Goal: Information Seeking & Learning: Learn about a topic

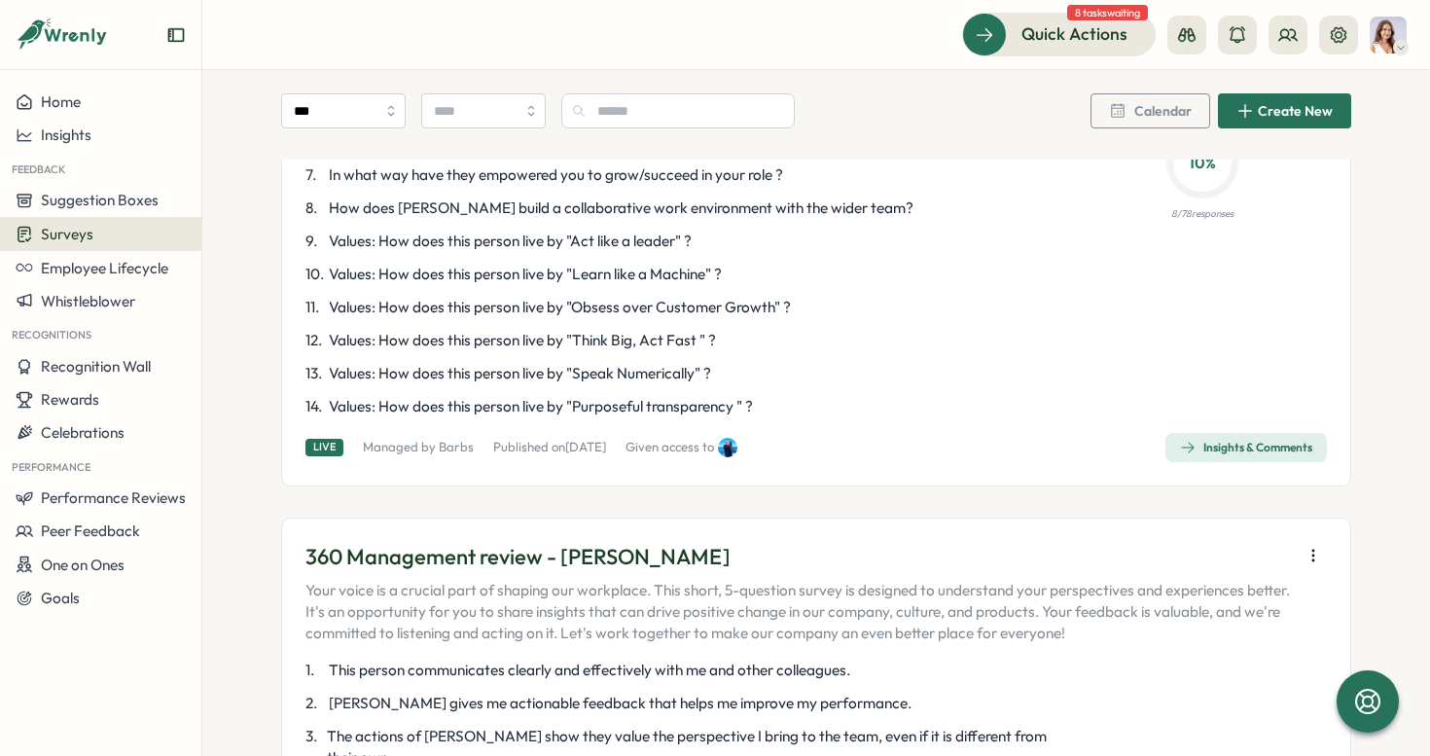
scroll to position [461, 0]
click at [1238, 451] on div "Insights & Comments" at bounding box center [1246, 446] width 132 height 16
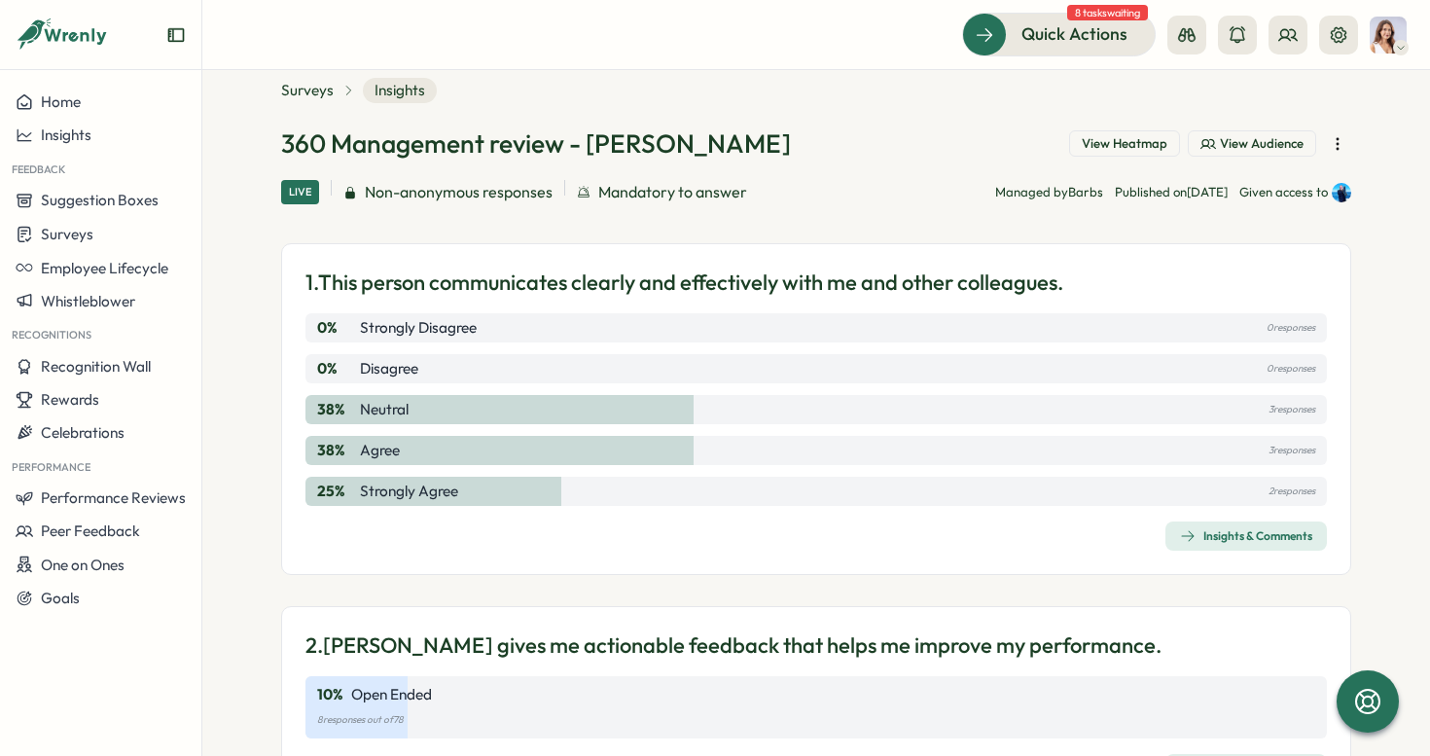
scroll to position [23, 0]
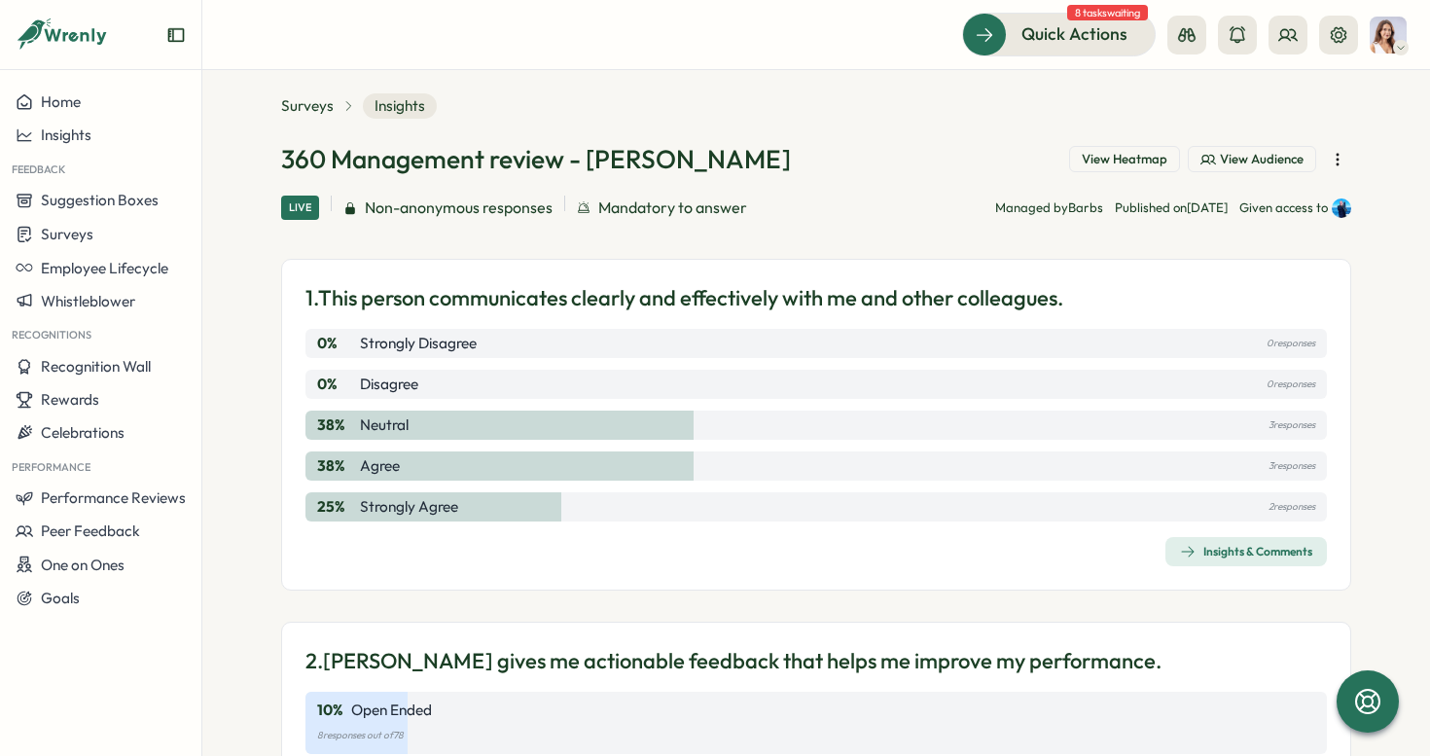
click at [1201, 553] on div "Insights & Comments" at bounding box center [1246, 552] width 132 height 16
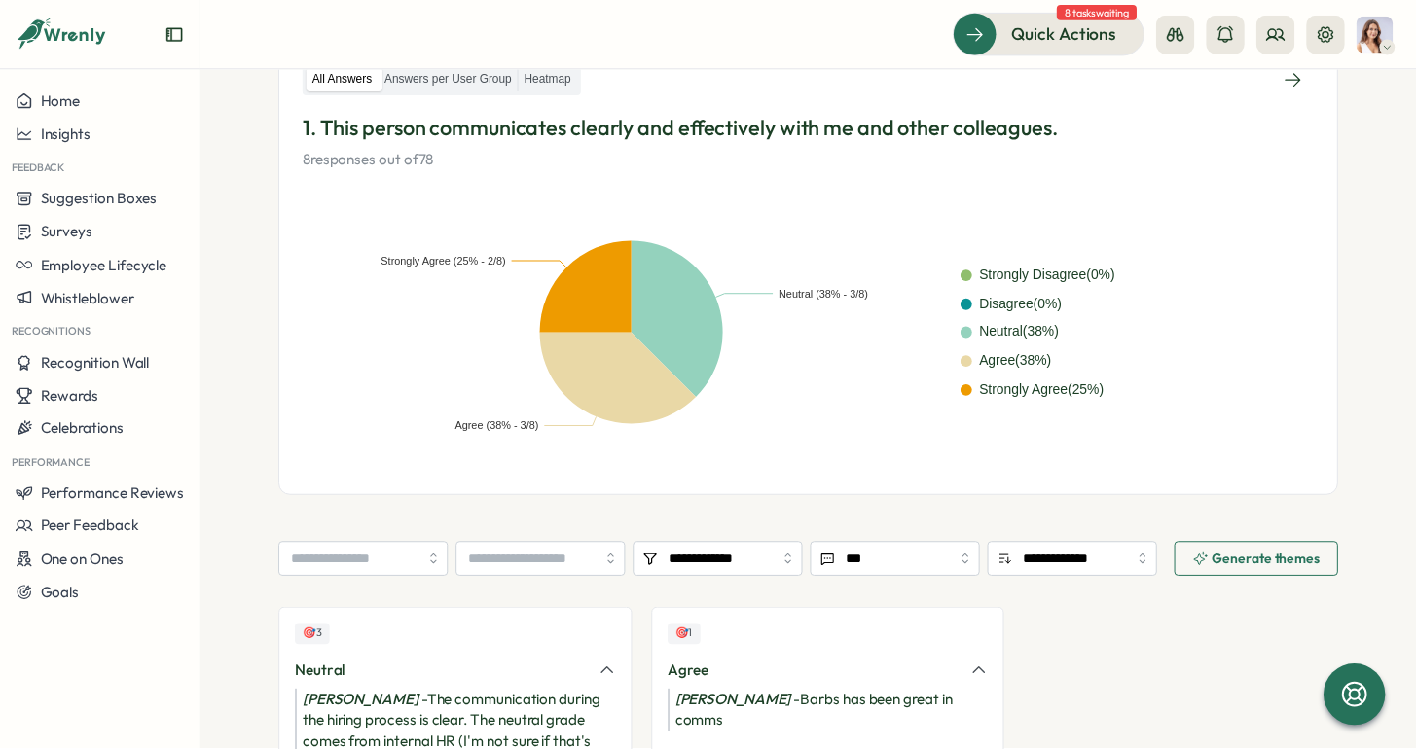
scroll to position [248, 0]
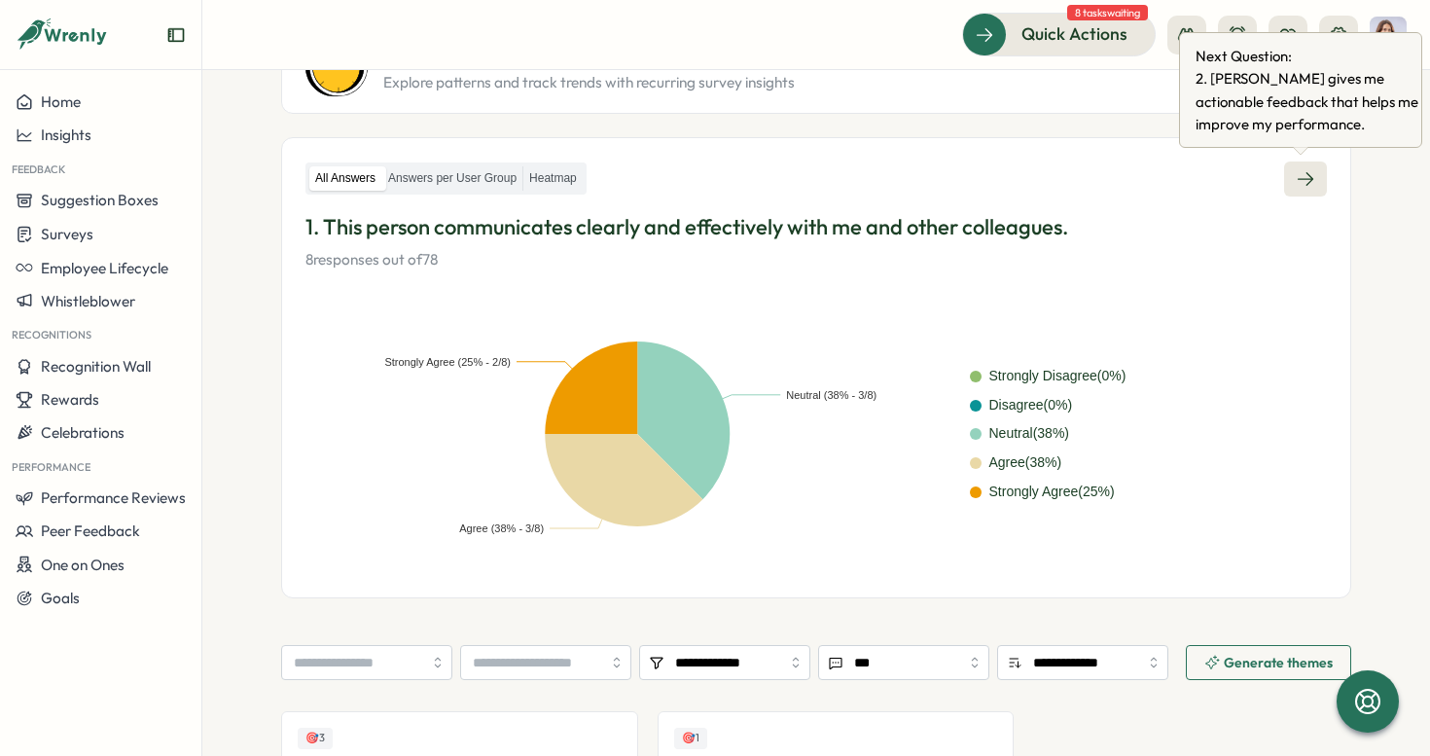
click at [1306, 188] on link at bounding box center [1305, 178] width 43 height 35
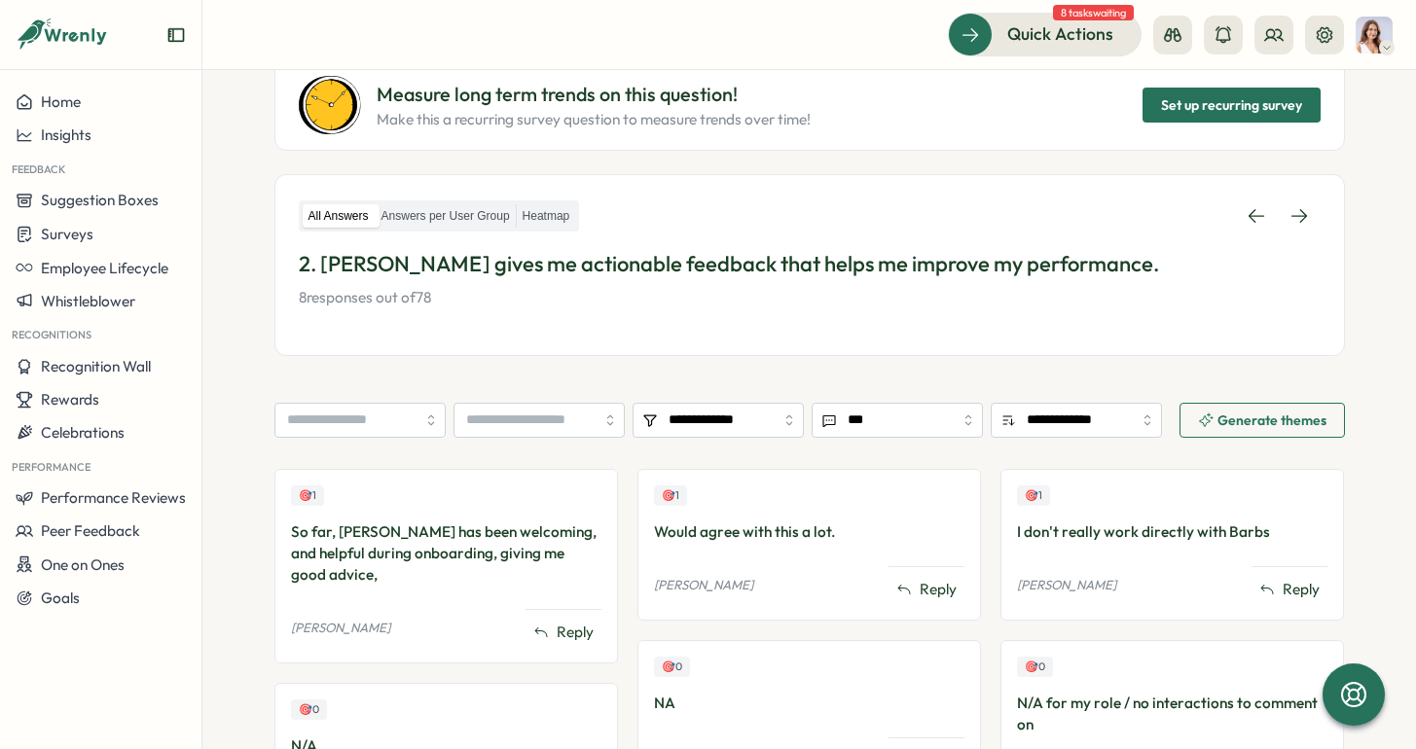
scroll to position [196, 0]
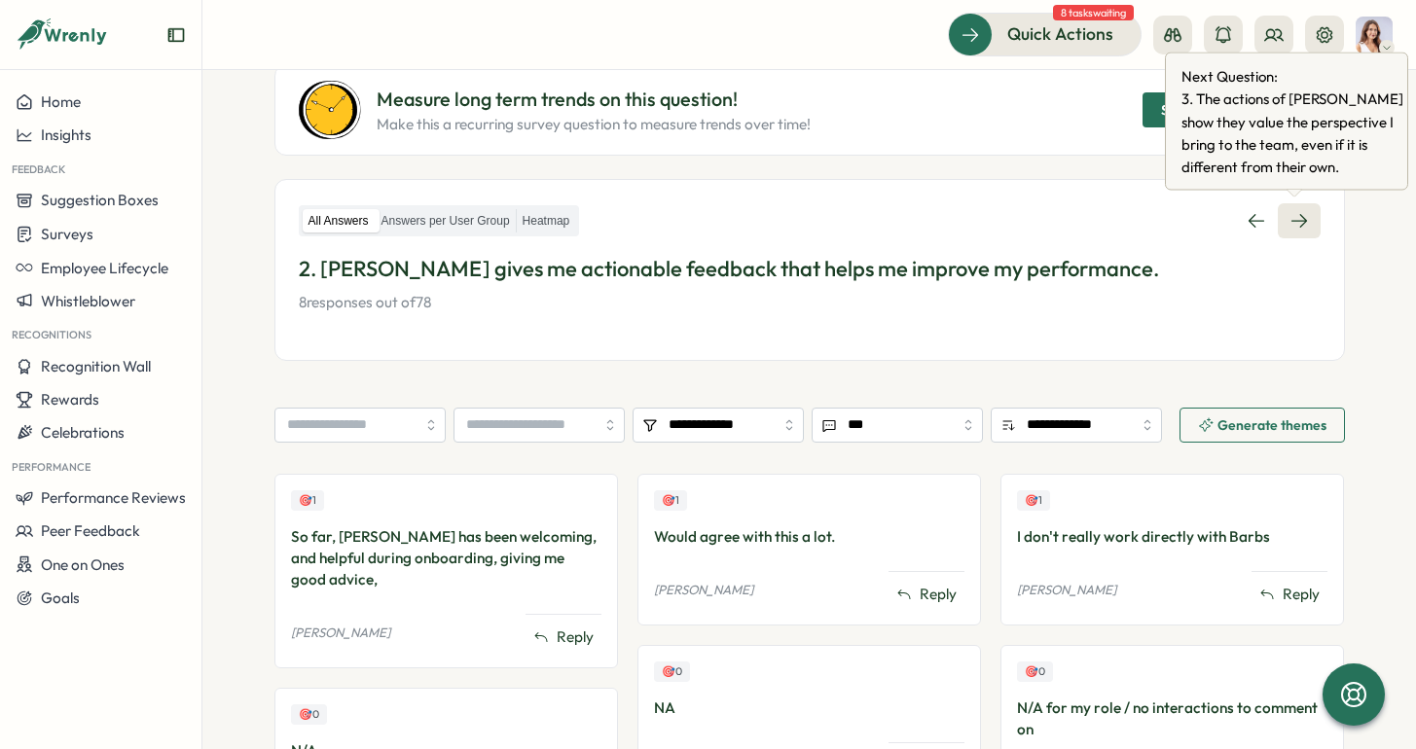
click at [1289, 222] on icon at bounding box center [1298, 220] width 19 height 19
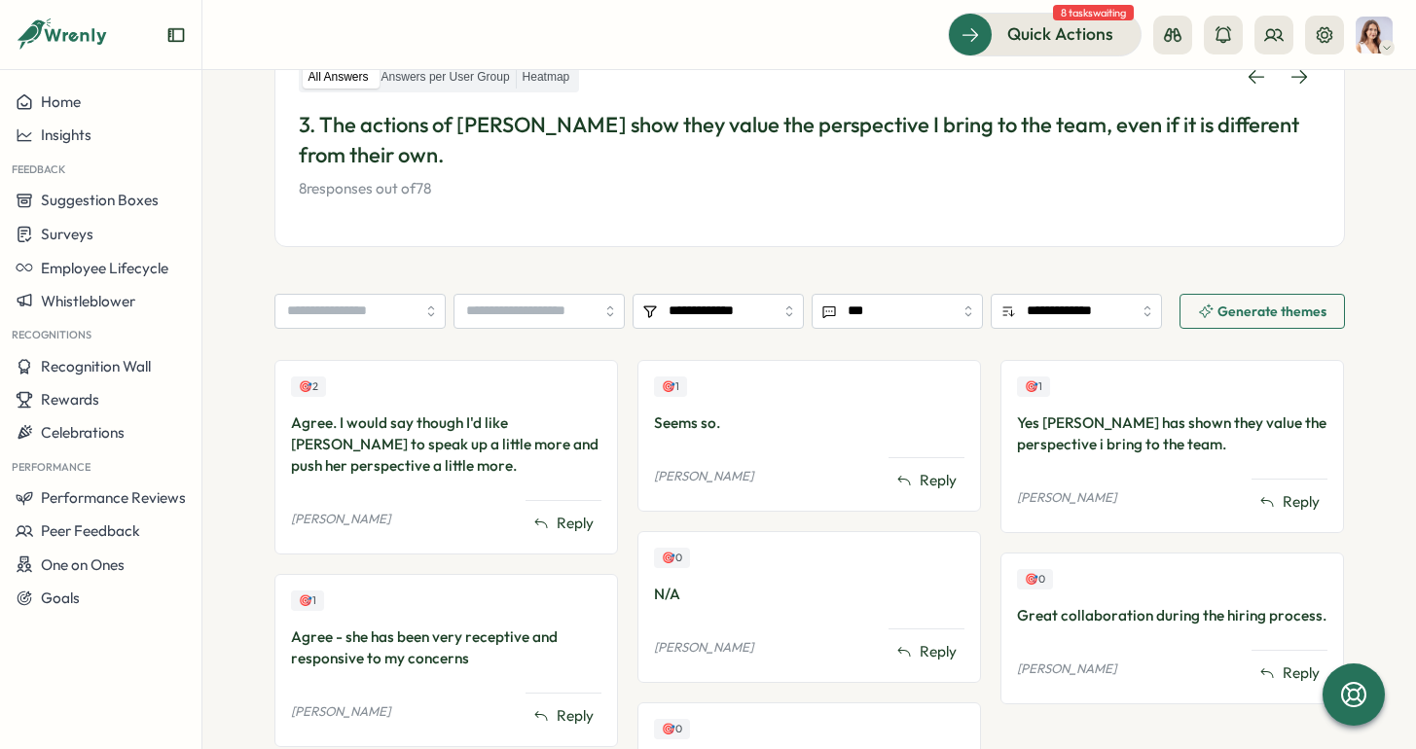
scroll to position [327, 0]
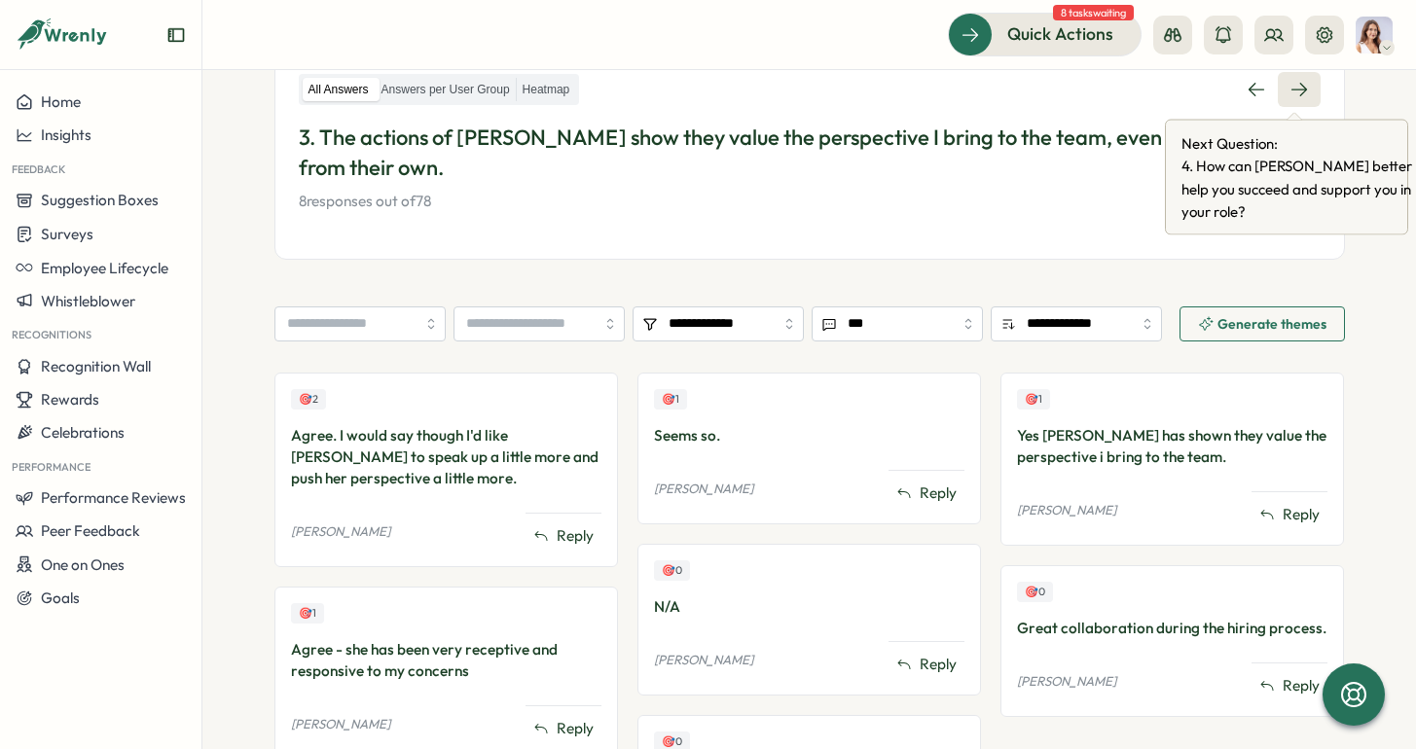
click at [1312, 102] on link at bounding box center [1298, 89] width 43 height 35
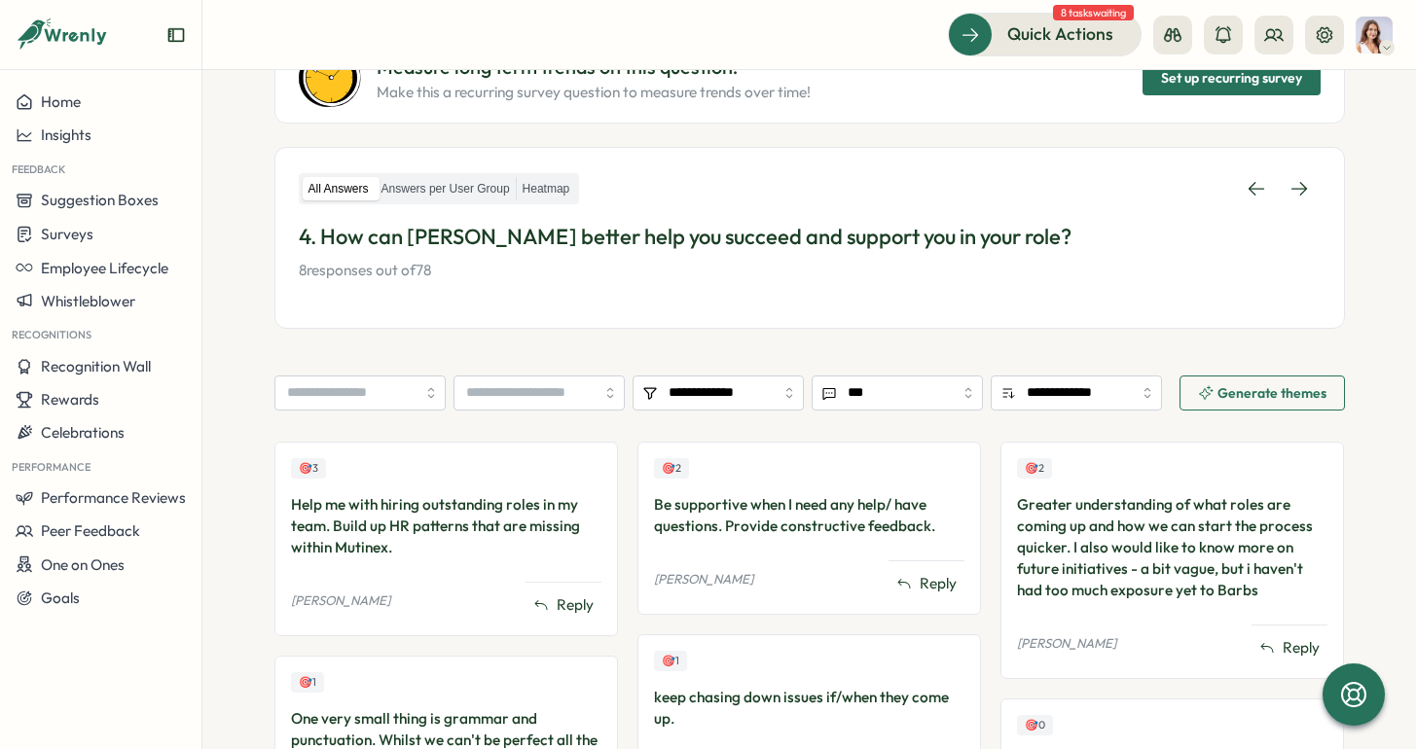
scroll to position [197, 0]
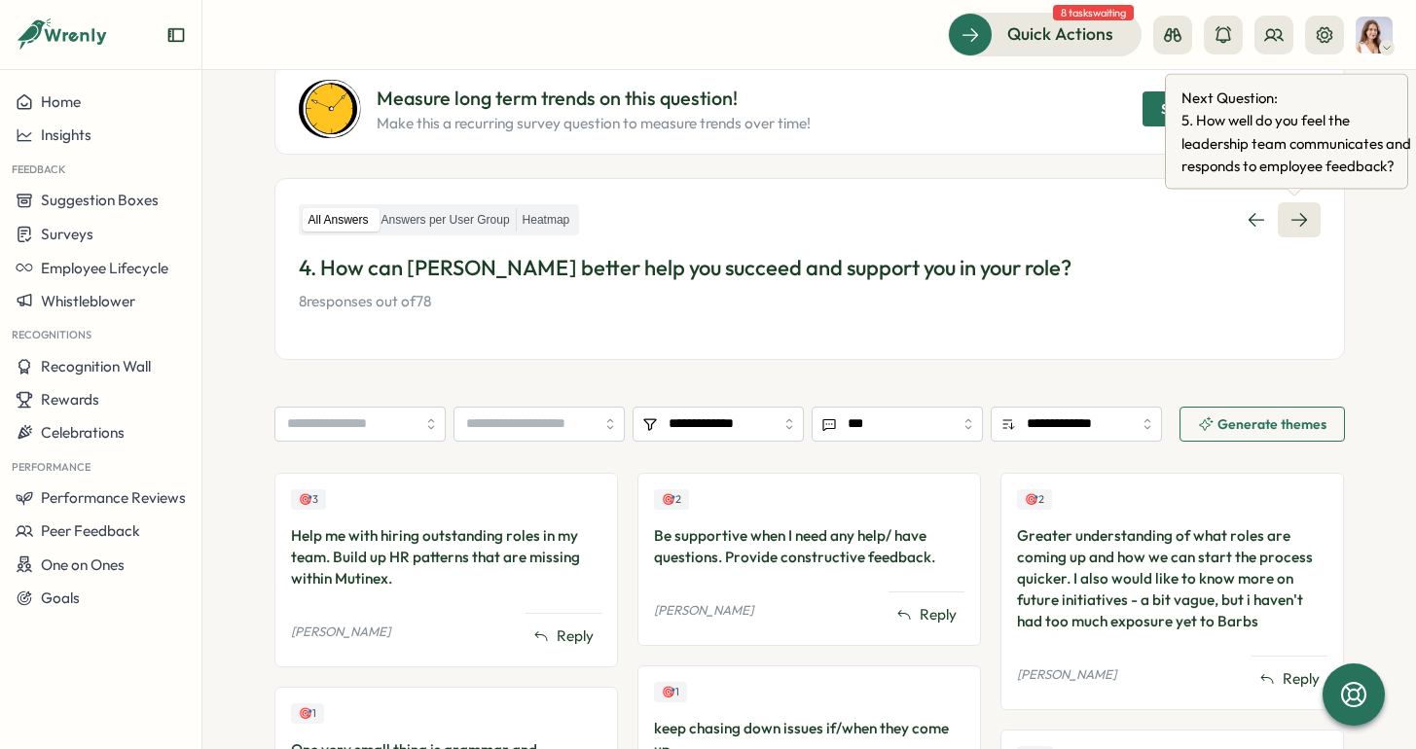
click at [1291, 218] on icon at bounding box center [1298, 219] width 19 height 19
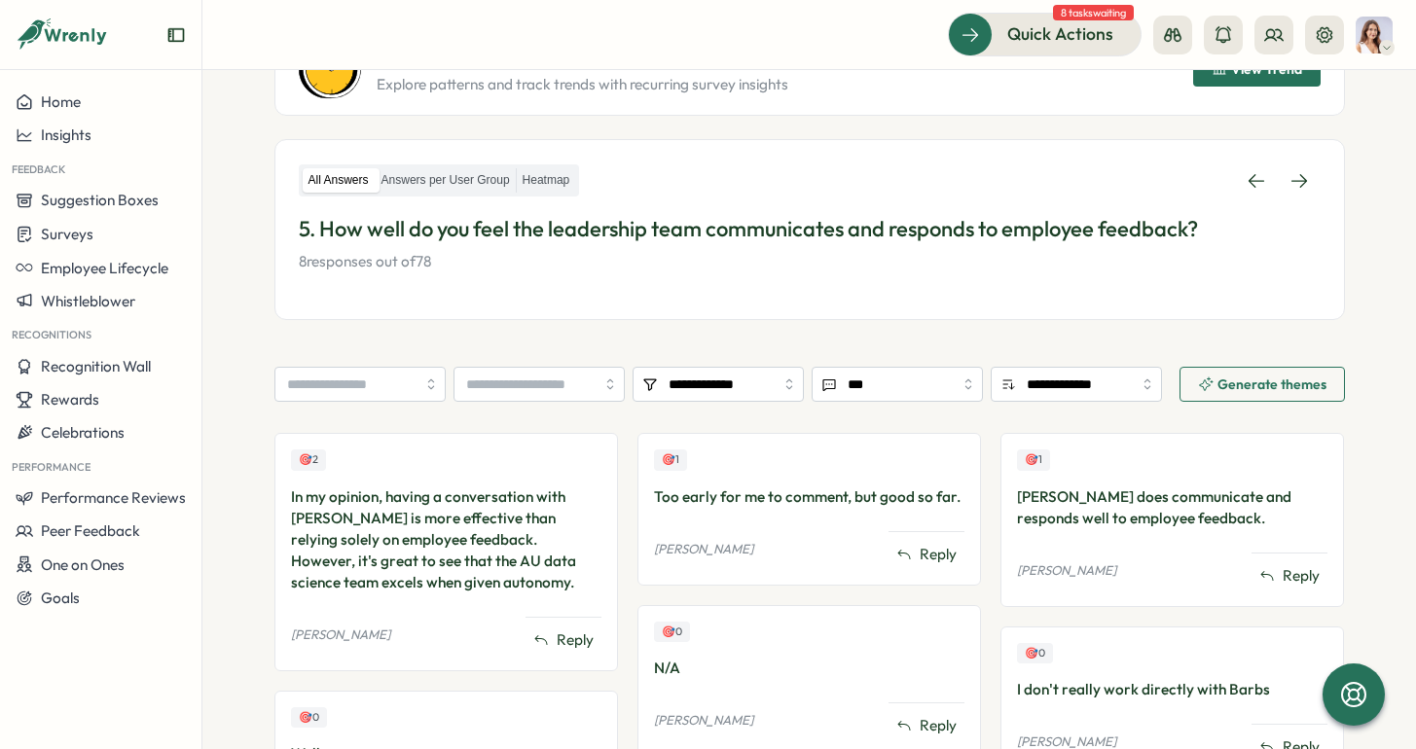
scroll to position [229, 0]
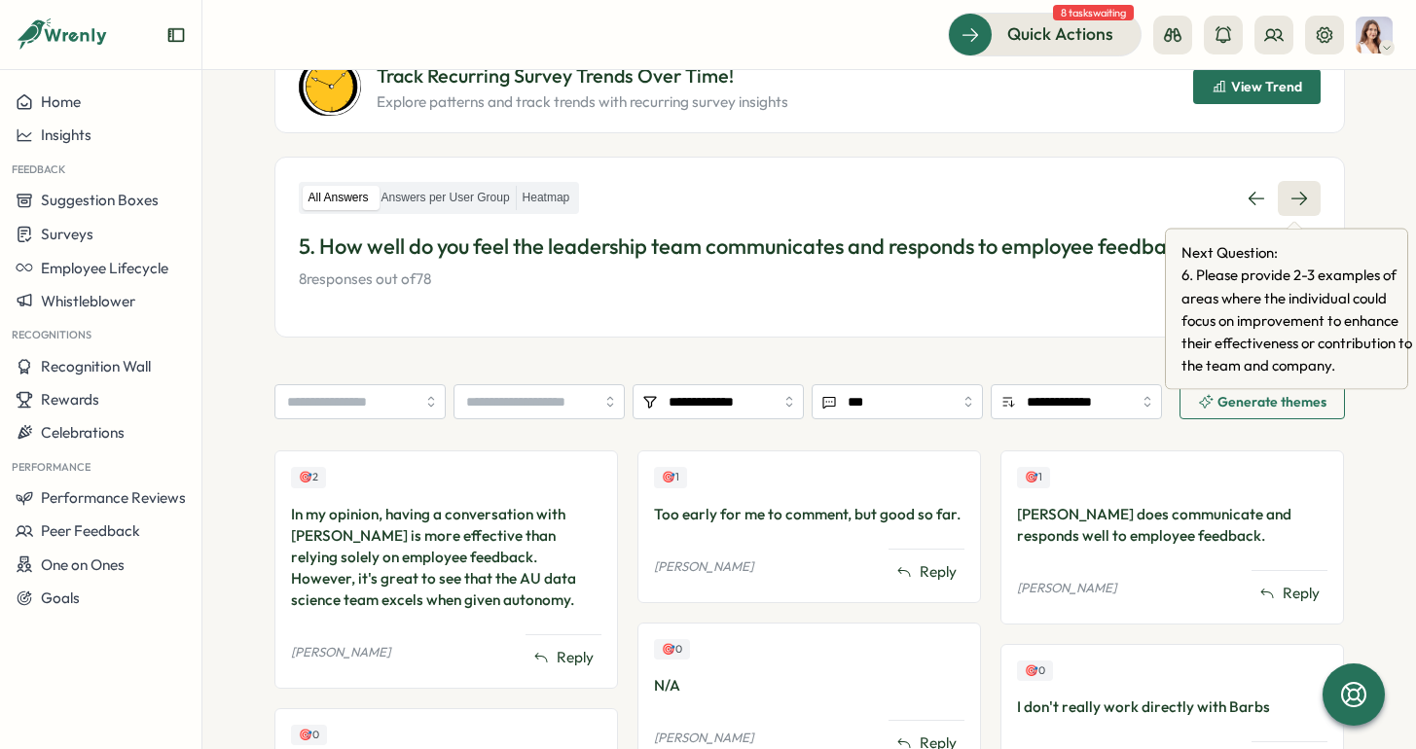
click at [1296, 204] on icon at bounding box center [1298, 198] width 19 height 19
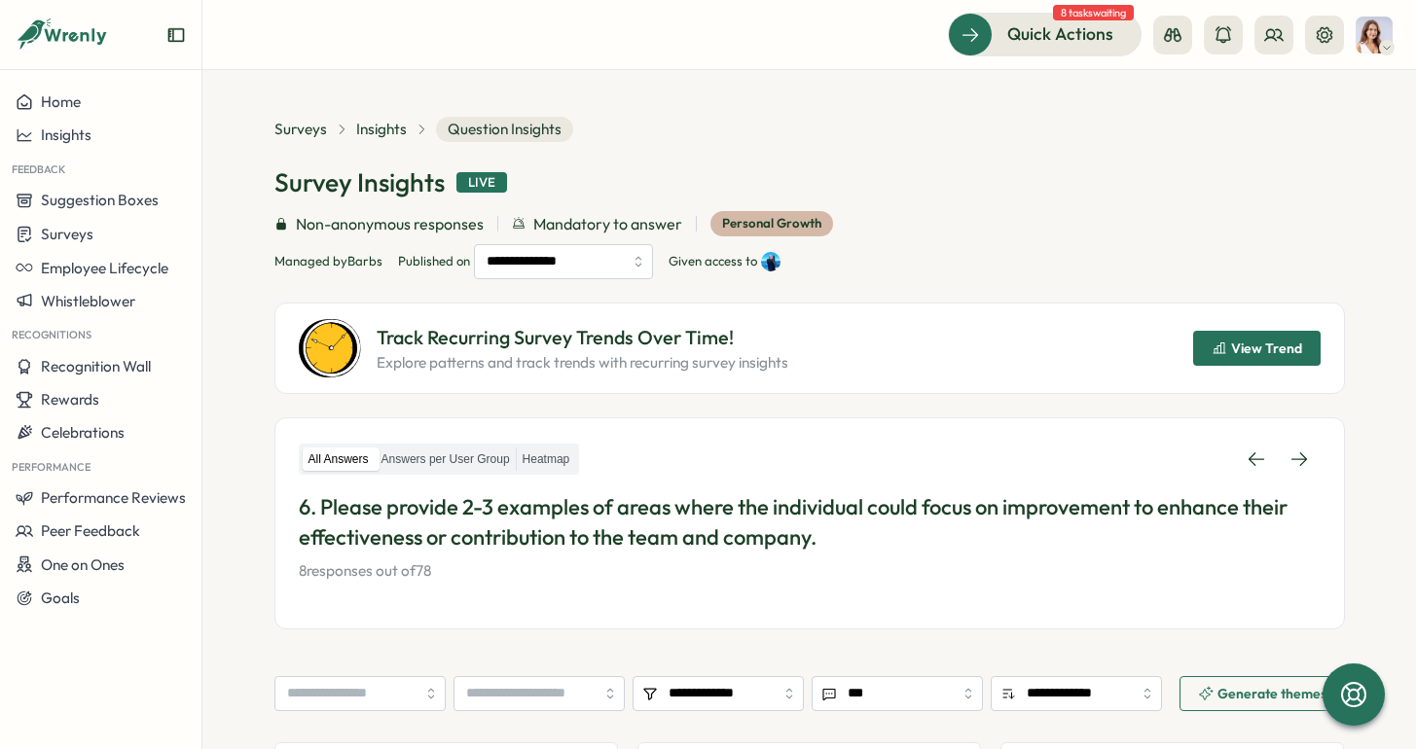
click at [1299, 482] on div "All Answers Answers per User Group Heatmap 6. Please provide 2-3 examples of ar…" at bounding box center [810, 512] width 1022 height 140
click at [1301, 471] on link at bounding box center [1298, 459] width 43 height 35
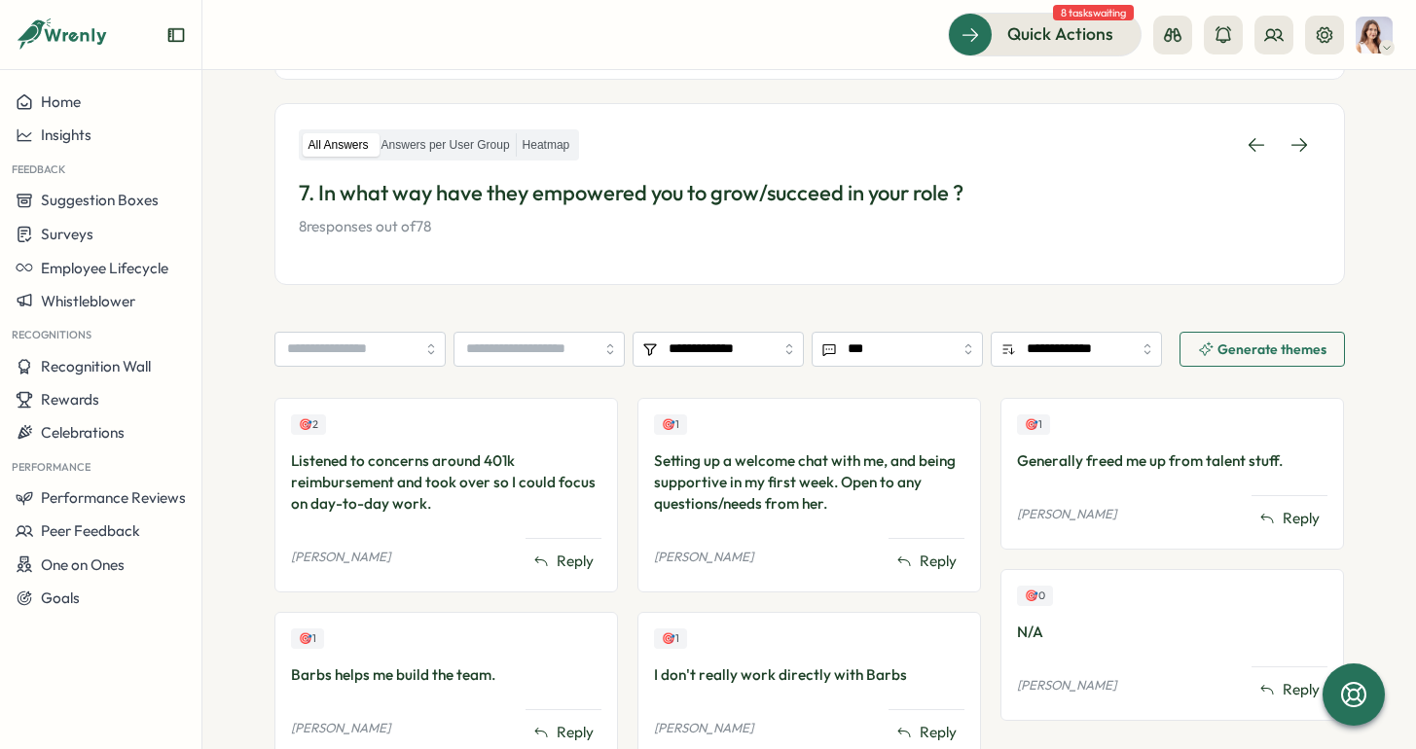
scroll to position [214, 0]
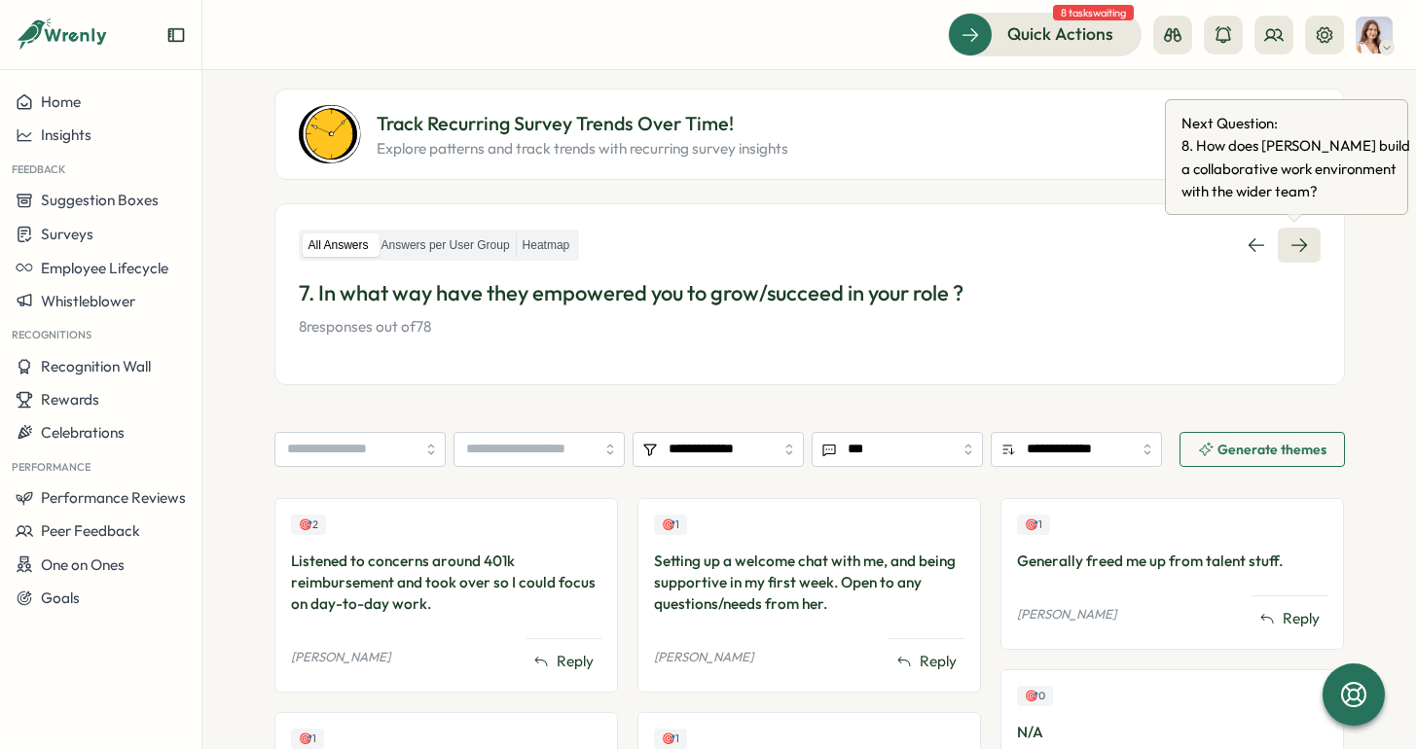
click at [1300, 244] on icon at bounding box center [1298, 245] width 16 height 14
